Goal: Check status: Check status

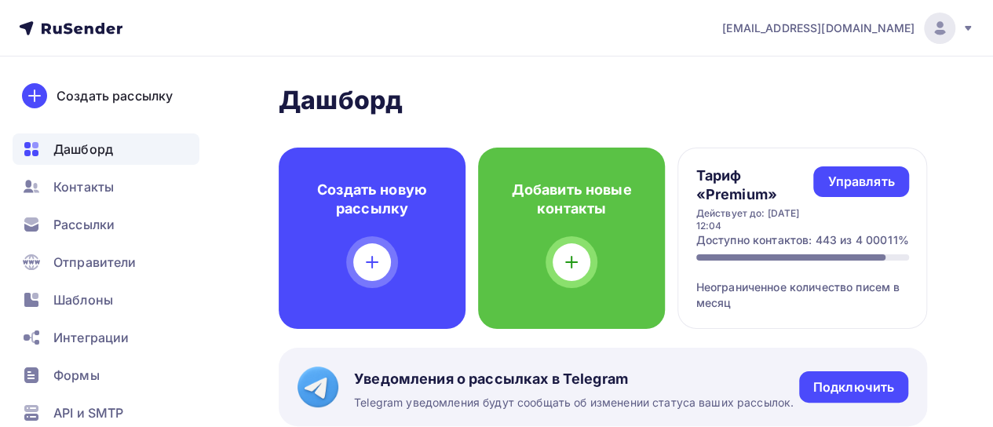
click at [104, 228] on span "Рассылки" at bounding box center [83, 224] width 61 height 19
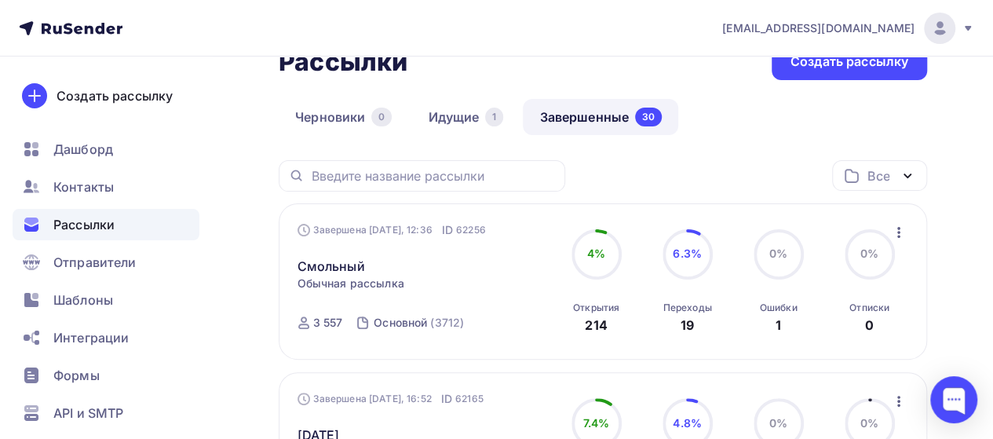
scroll to position [104, 0]
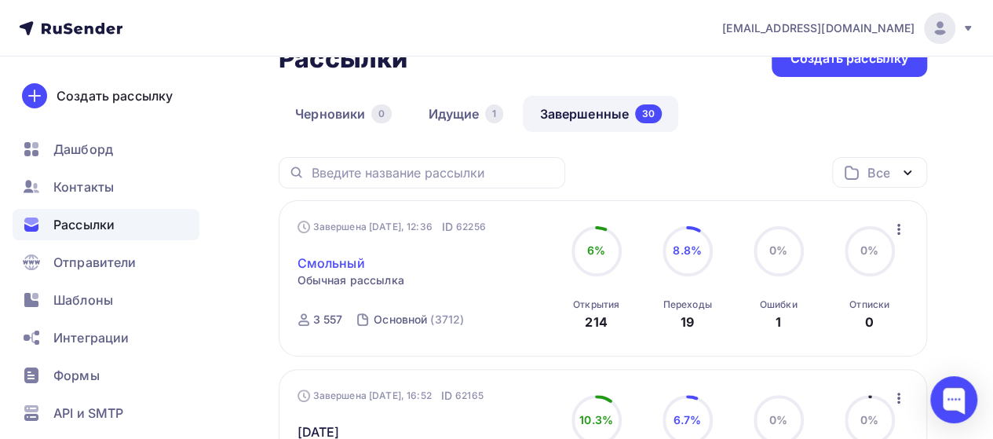
click at [349, 266] on link "Смольный" at bounding box center [332, 263] width 68 height 19
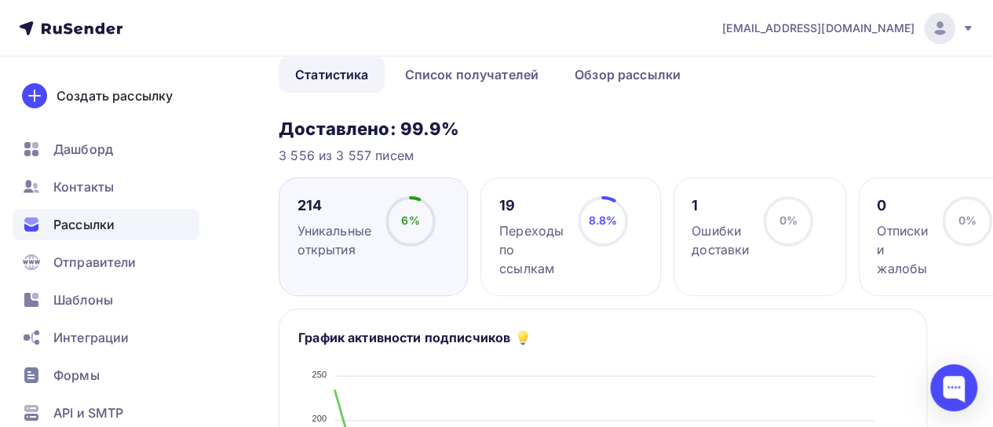
scroll to position [130, 0]
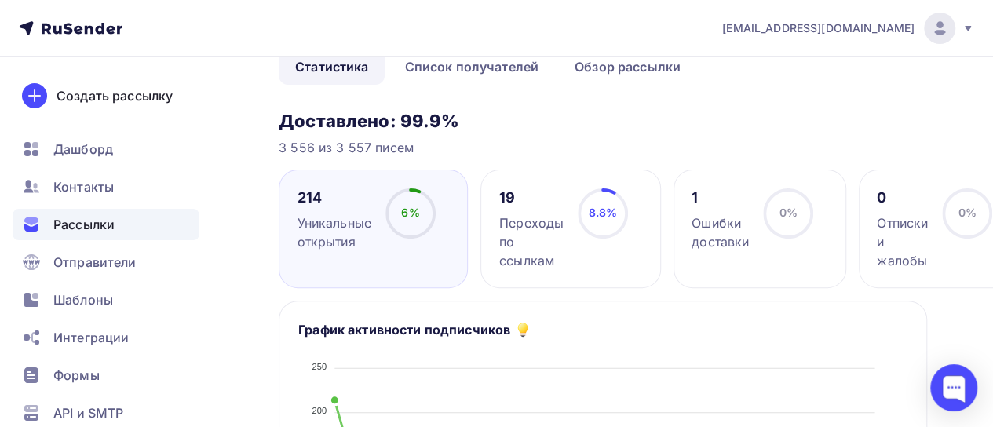
click at [722, 231] on div "Ошибки доставки" at bounding box center [720, 233] width 57 height 38
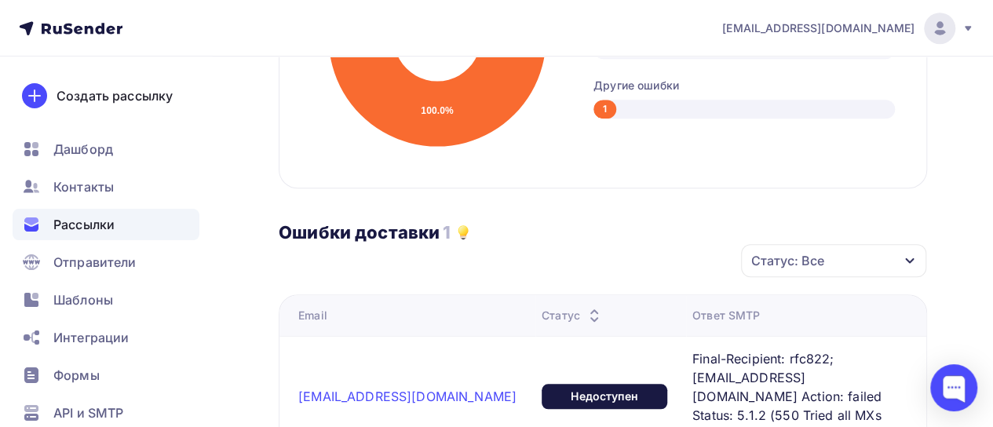
scroll to position [601, 0]
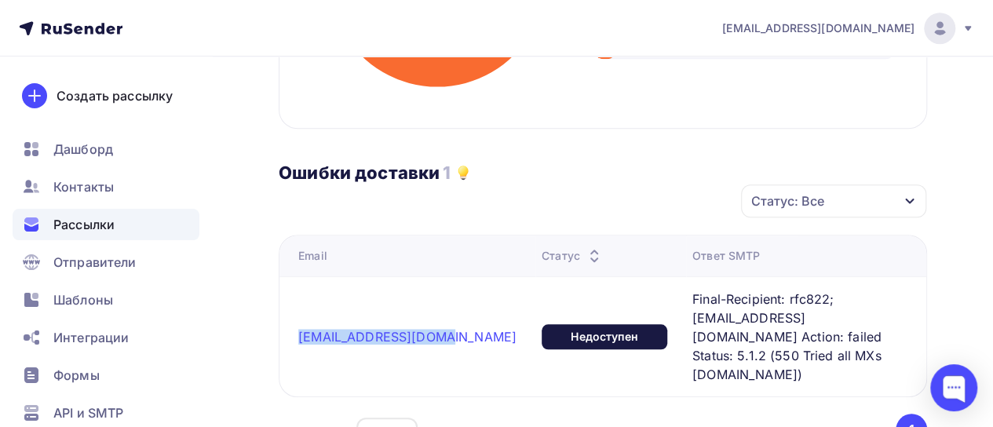
drag, startPoint x: 290, startPoint y: 321, endPoint x: 441, endPoint y: 335, distance: 152.2
click at [441, 335] on td "[EMAIL_ADDRESS][DOMAIN_NAME]" at bounding box center [408, 336] width 256 height 120
copy link "[EMAIL_ADDRESS][DOMAIN_NAME]"
